Goal: Transaction & Acquisition: Purchase product/service

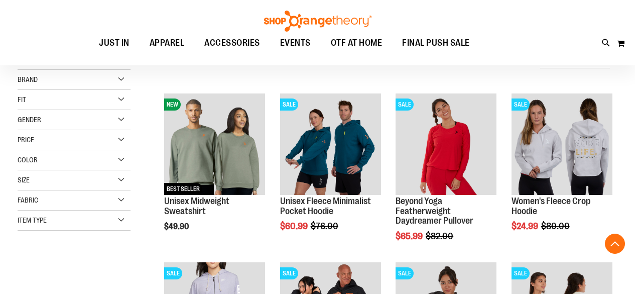
scroll to position [603, 0]
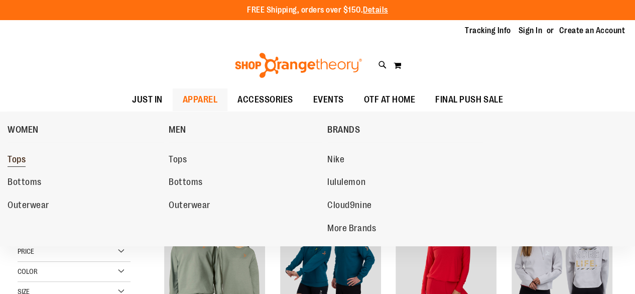
click at [22, 155] on span "Tops" at bounding box center [17, 160] width 18 height 13
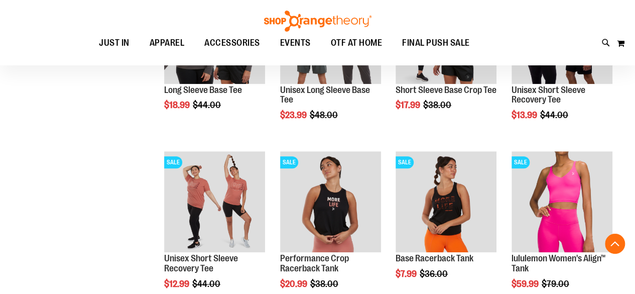
scroll to position [648, 0]
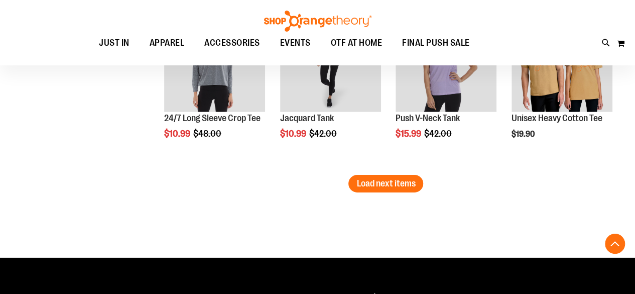
scroll to position [1541, 0]
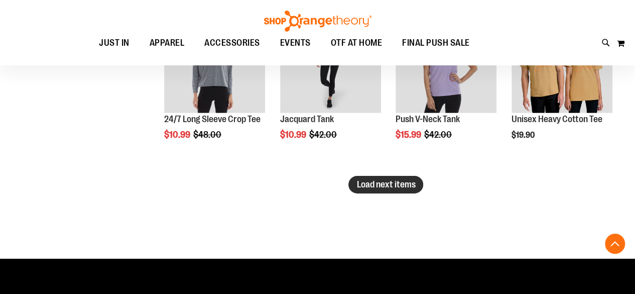
click at [409, 184] on span "Load next items" at bounding box center [385, 184] width 59 height 10
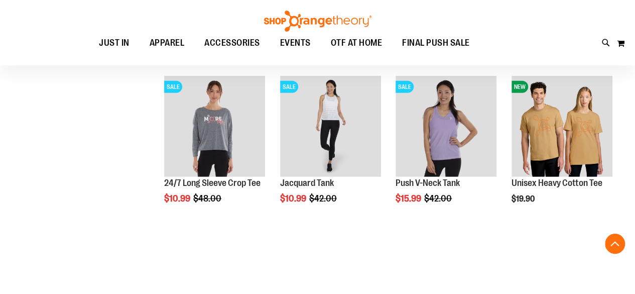
scroll to position [1463, 0]
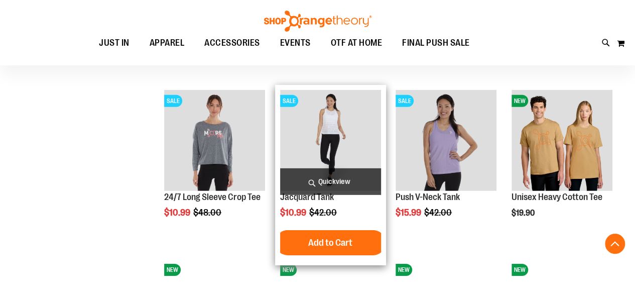
click at [320, 112] on img "product" at bounding box center [330, 140] width 101 height 101
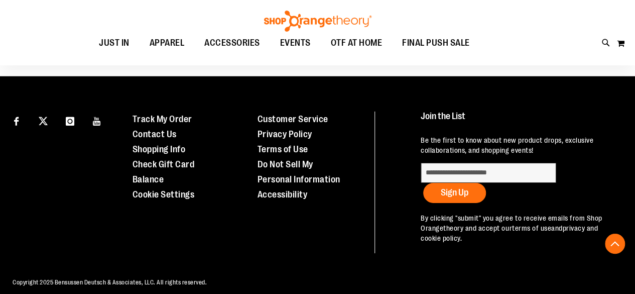
scroll to position [1533, 0]
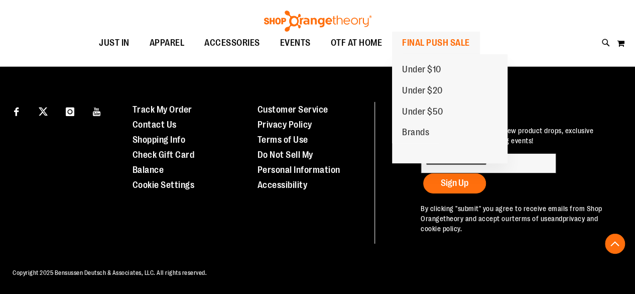
click at [449, 39] on span "FINAL PUSH SALE" at bounding box center [436, 43] width 68 height 23
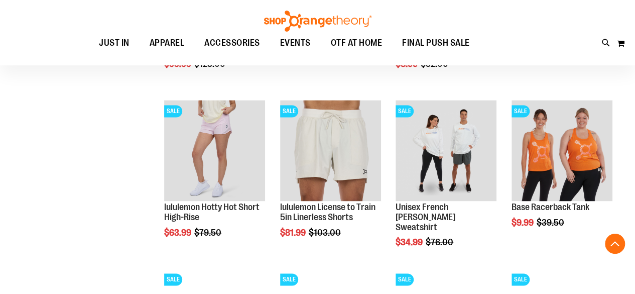
scroll to position [668, 0]
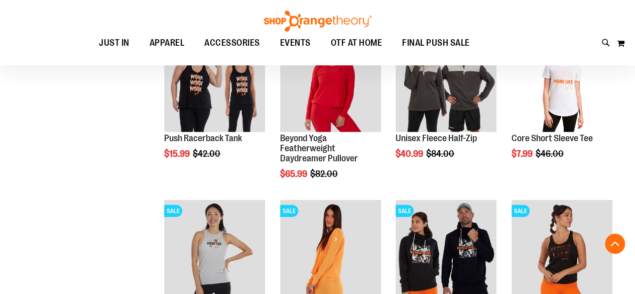
scroll to position [1421, 0]
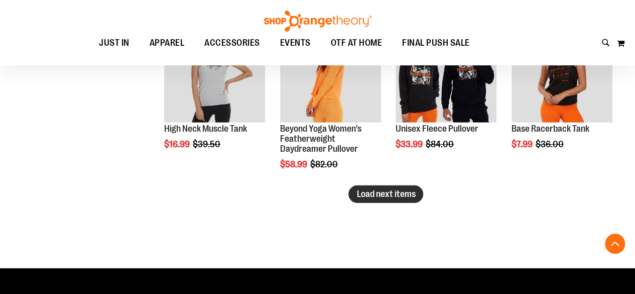
click at [410, 192] on span "Load next items" at bounding box center [385, 194] width 59 height 10
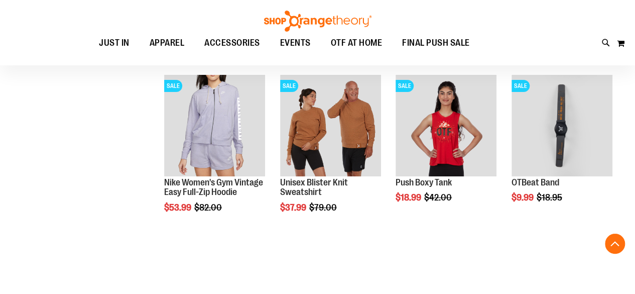
scroll to position [1867, 0]
